Goal: Find contact information: Find contact information

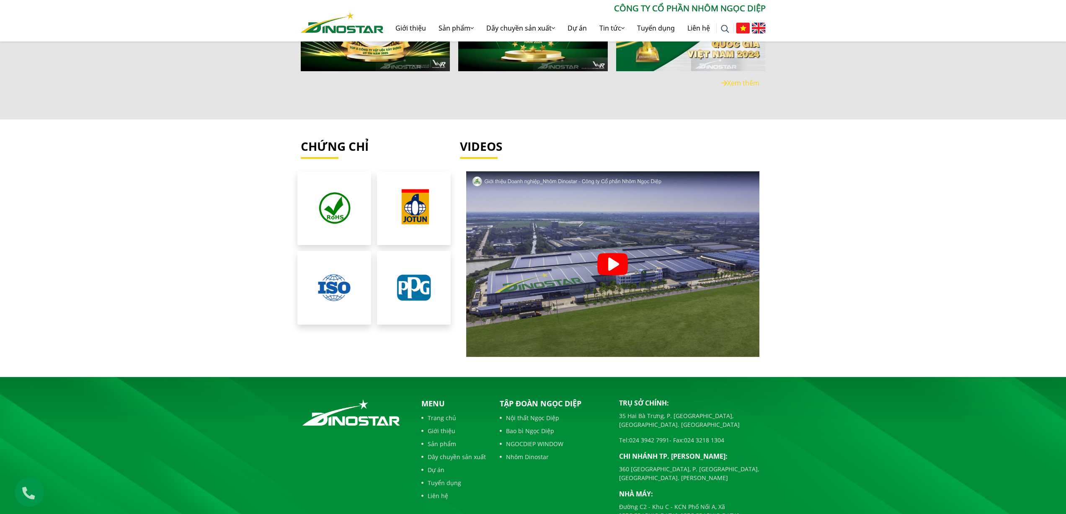
scroll to position [1889, 0]
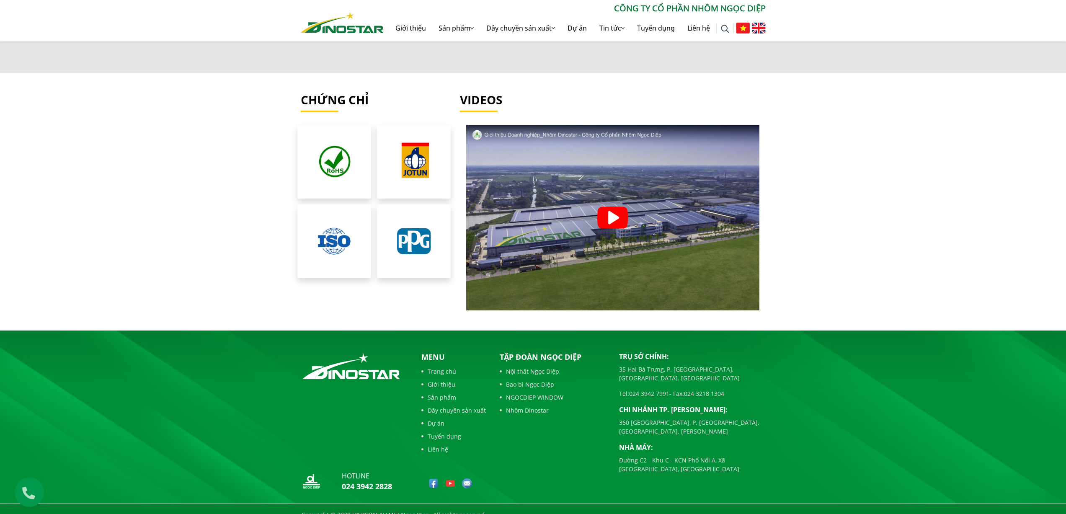
click at [437, 445] on link "Liên hệ" at bounding box center [453, 449] width 64 height 9
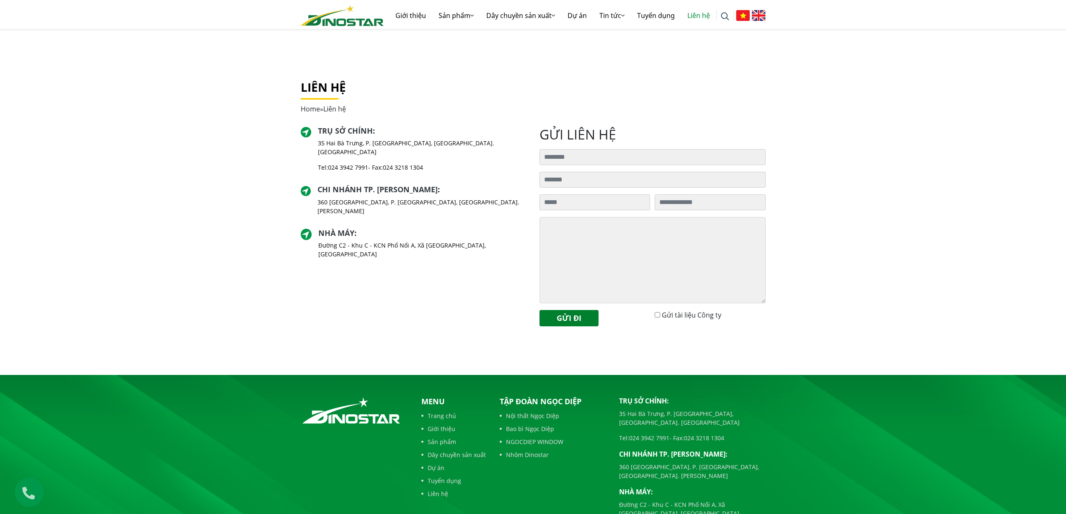
scroll to position [53, 0]
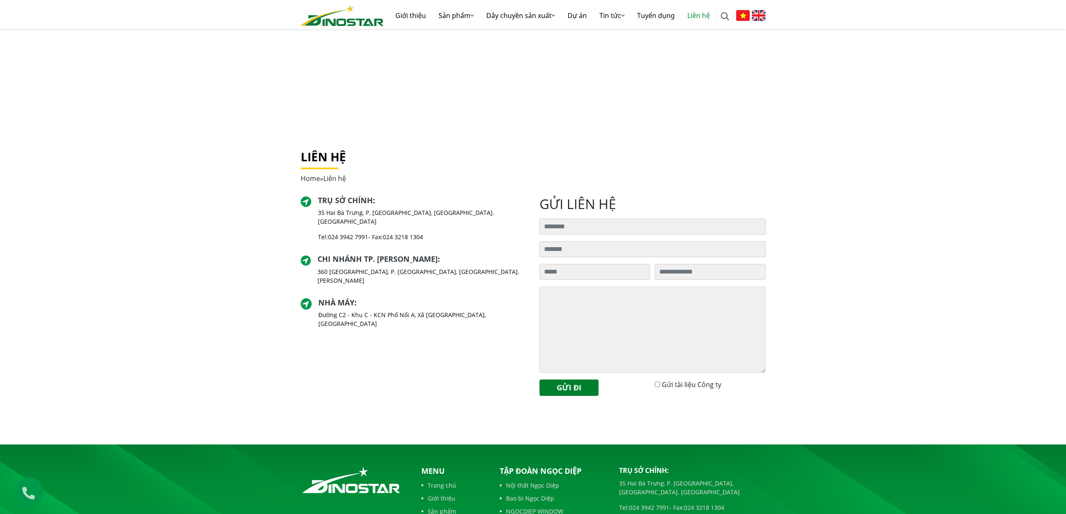
click at [258, 391] on div "Liên hệ Home » Liên hệ Trụ sở chính : [STREET_ADDRESS]. [GEOGRAPHIC_DATA], [GEO…" at bounding box center [533, 285] width 1066 height 317
click at [266, 363] on div "Liên hệ Home » Liên hệ Trụ sở chính : 35 Hai Bà Trưng, P. Cửa Nam, Tp. Hà Nội T…" at bounding box center [533, 285] width 1066 height 317
click at [431, 386] on div "Trụ sở chính : 35 Hai Bà Trưng, P. Cửa Nam, Tp. Hà Nội Tel: 024 3942 7991 - Fax…" at bounding box center [413, 299] width 239 height 206
